Goal: Task Accomplishment & Management: Use online tool/utility

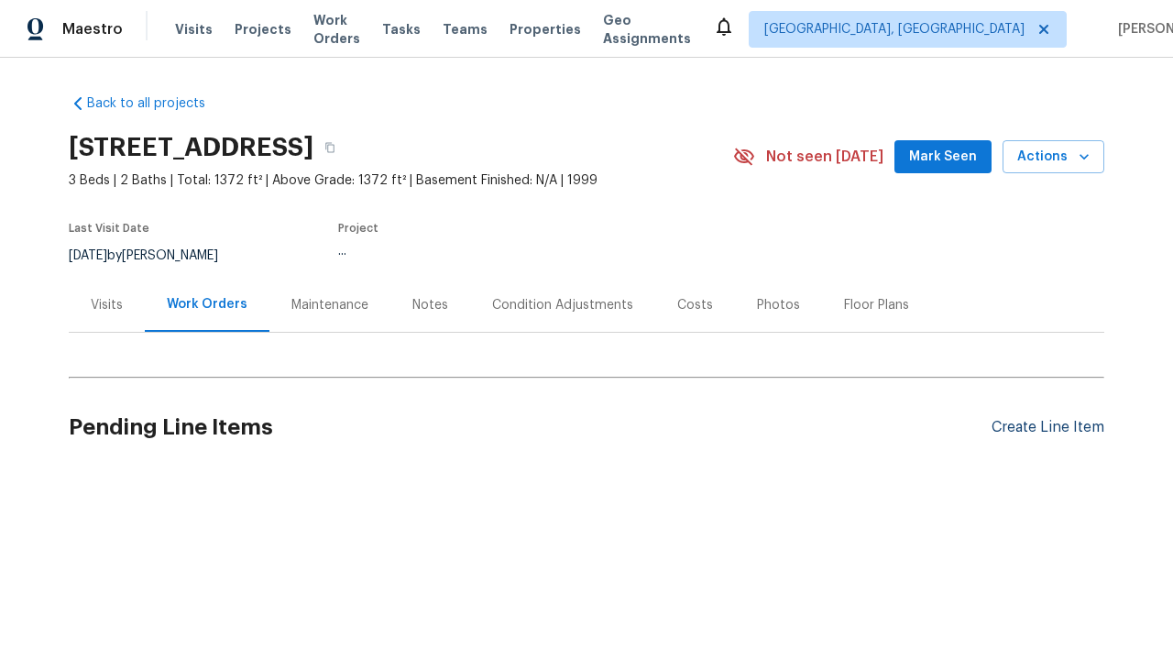
click at [1040, 427] on div "Create Line Item" at bounding box center [1047, 427] width 113 height 17
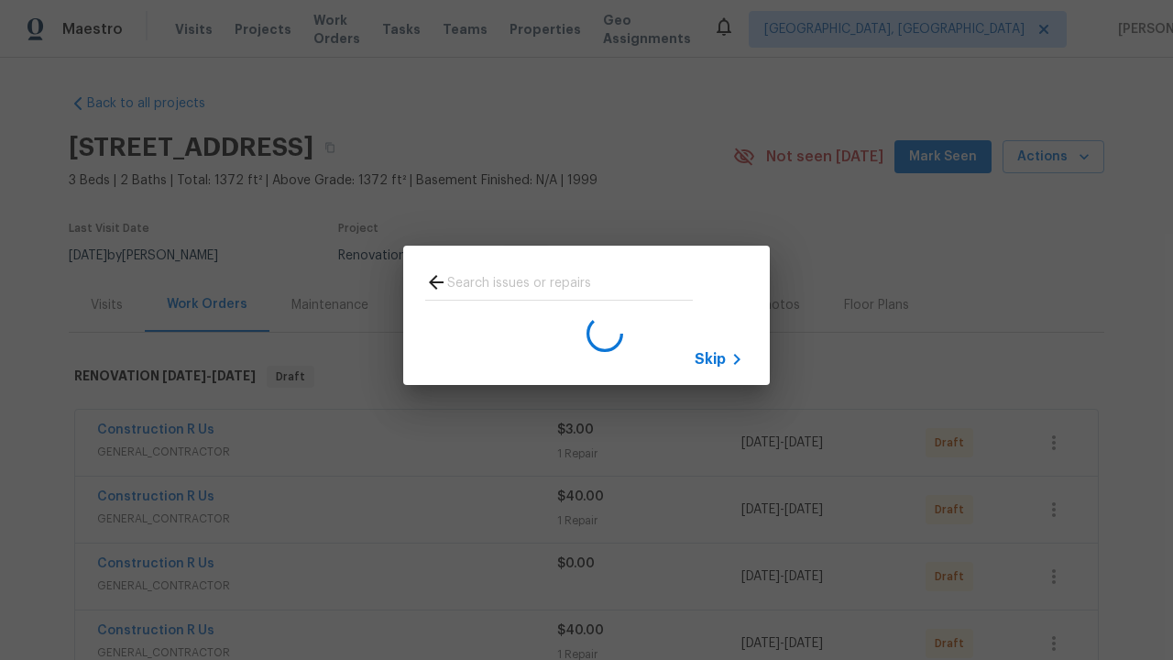
click at [710, 358] on span "Skip" at bounding box center [709, 359] width 31 height 18
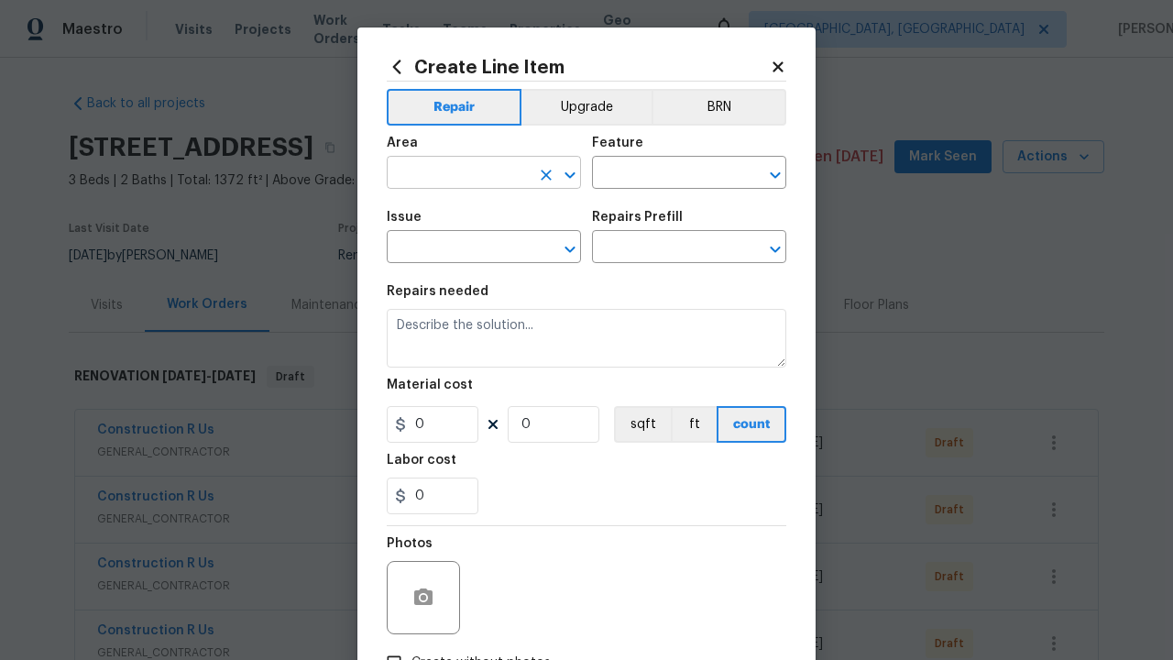
click at [451, 174] on input "text" at bounding box center [458, 174] width 143 height 28
type input "Bedroom"
